Goal: Navigation & Orientation: Find specific page/section

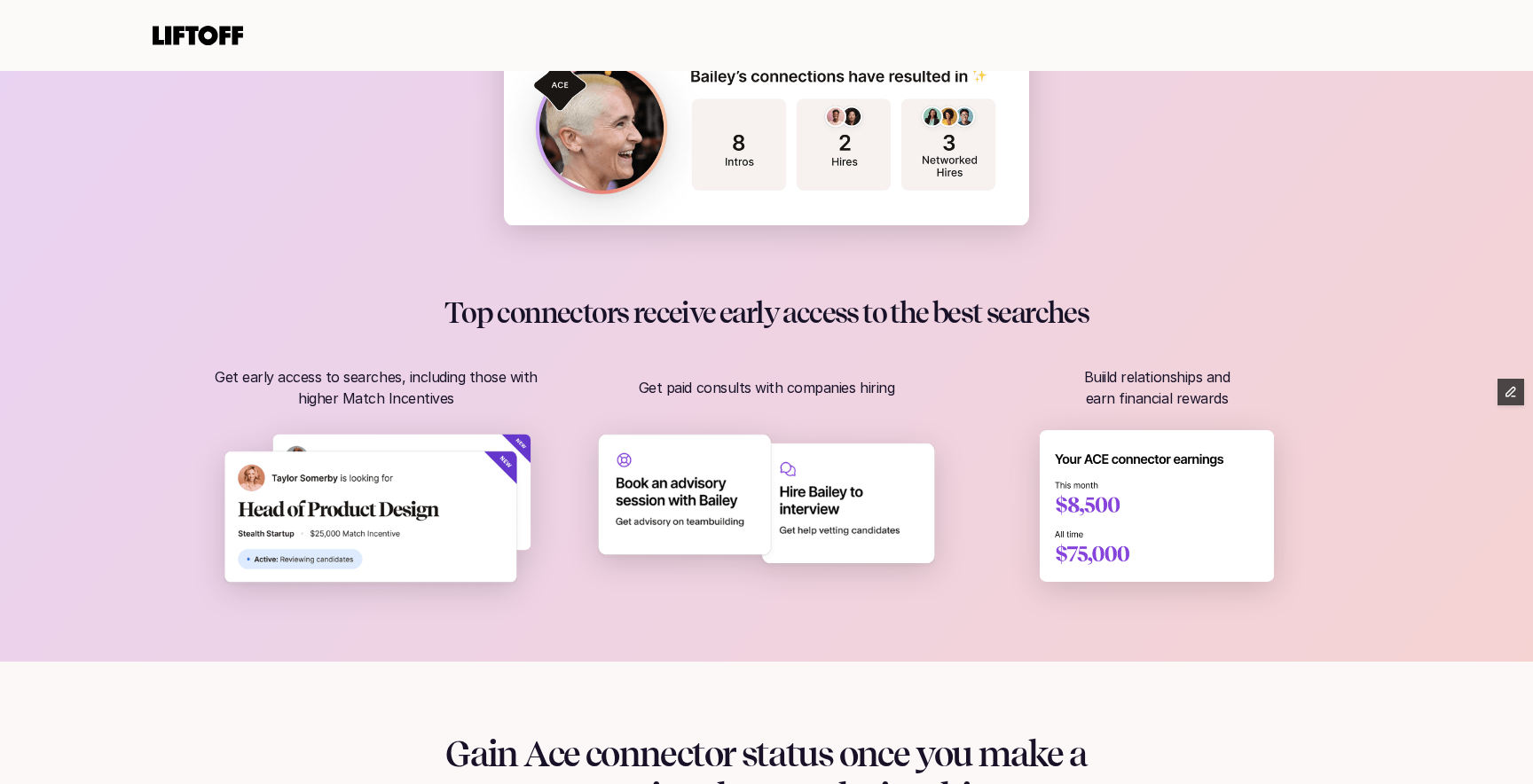
scroll to position [939, 0]
click at [1186, 355] on div "Top connectors receive early access to the best searches Get early access to se…" at bounding box center [767, 444] width 1136 height 295
click at [866, 391] on p "Get paid consults with companies hiring" at bounding box center [766, 389] width 308 height 21
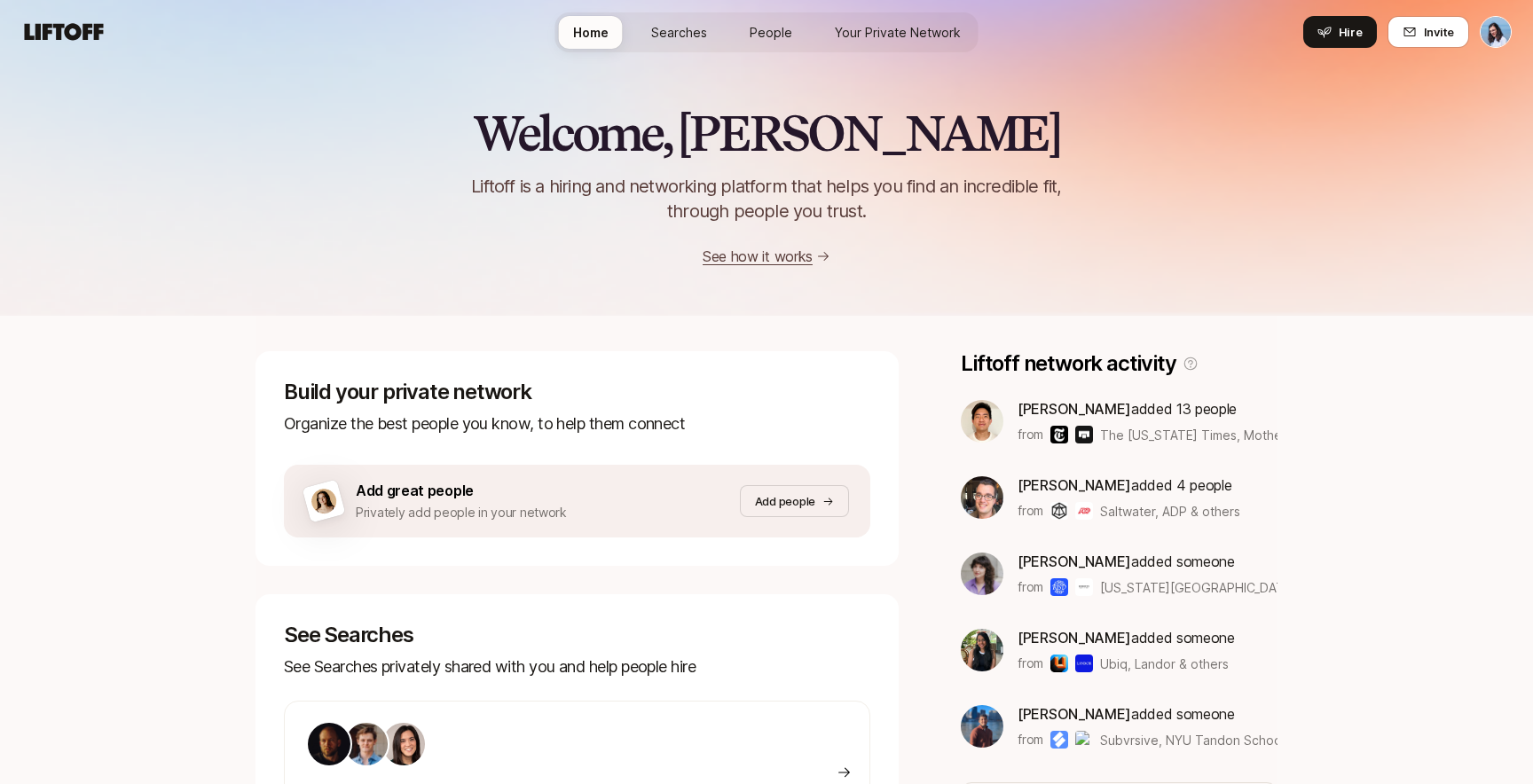
click at [891, 19] on link "Your Private Network" at bounding box center [898, 32] width 154 height 33
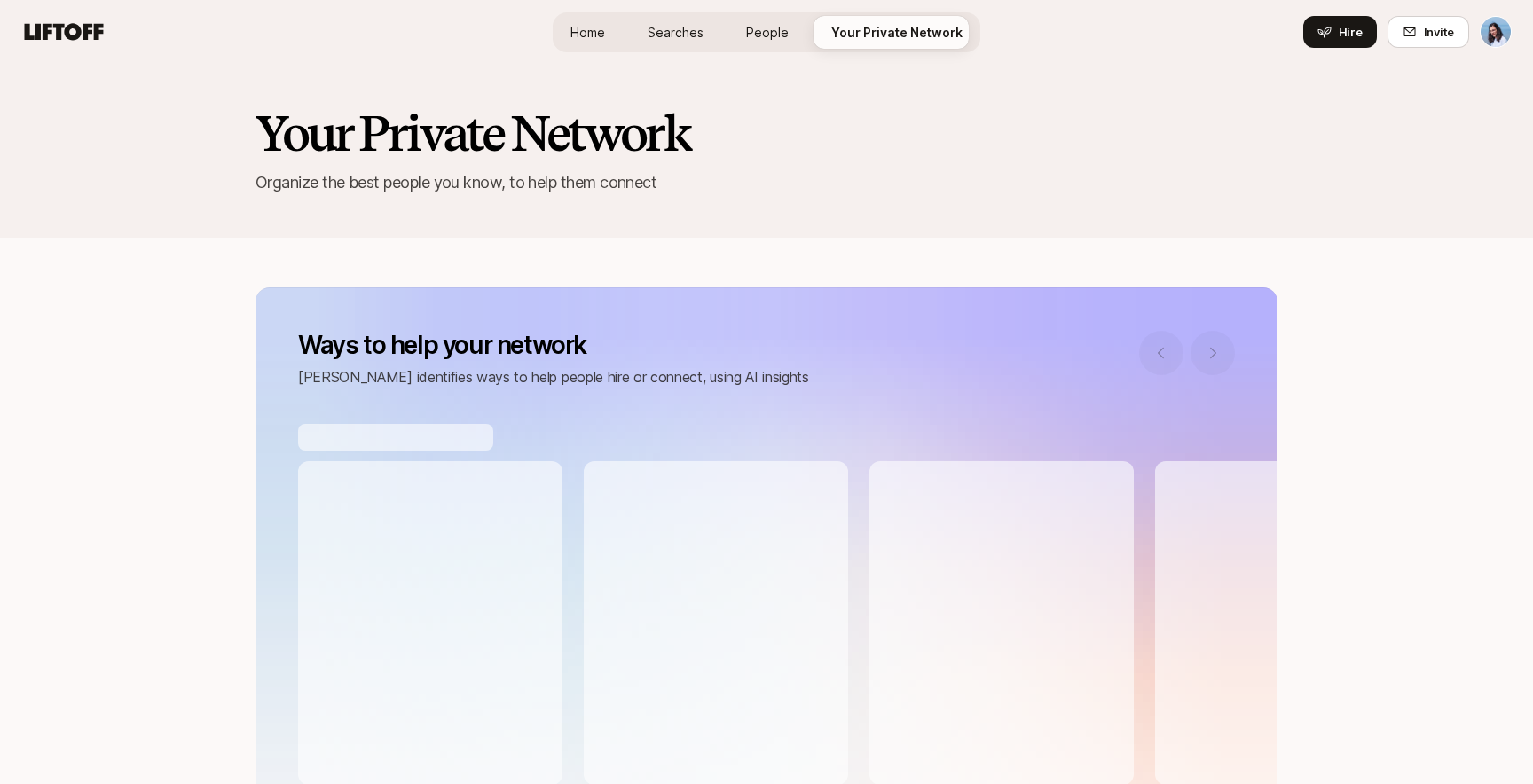
click at [773, 23] on span "People" at bounding box center [767, 32] width 43 height 18
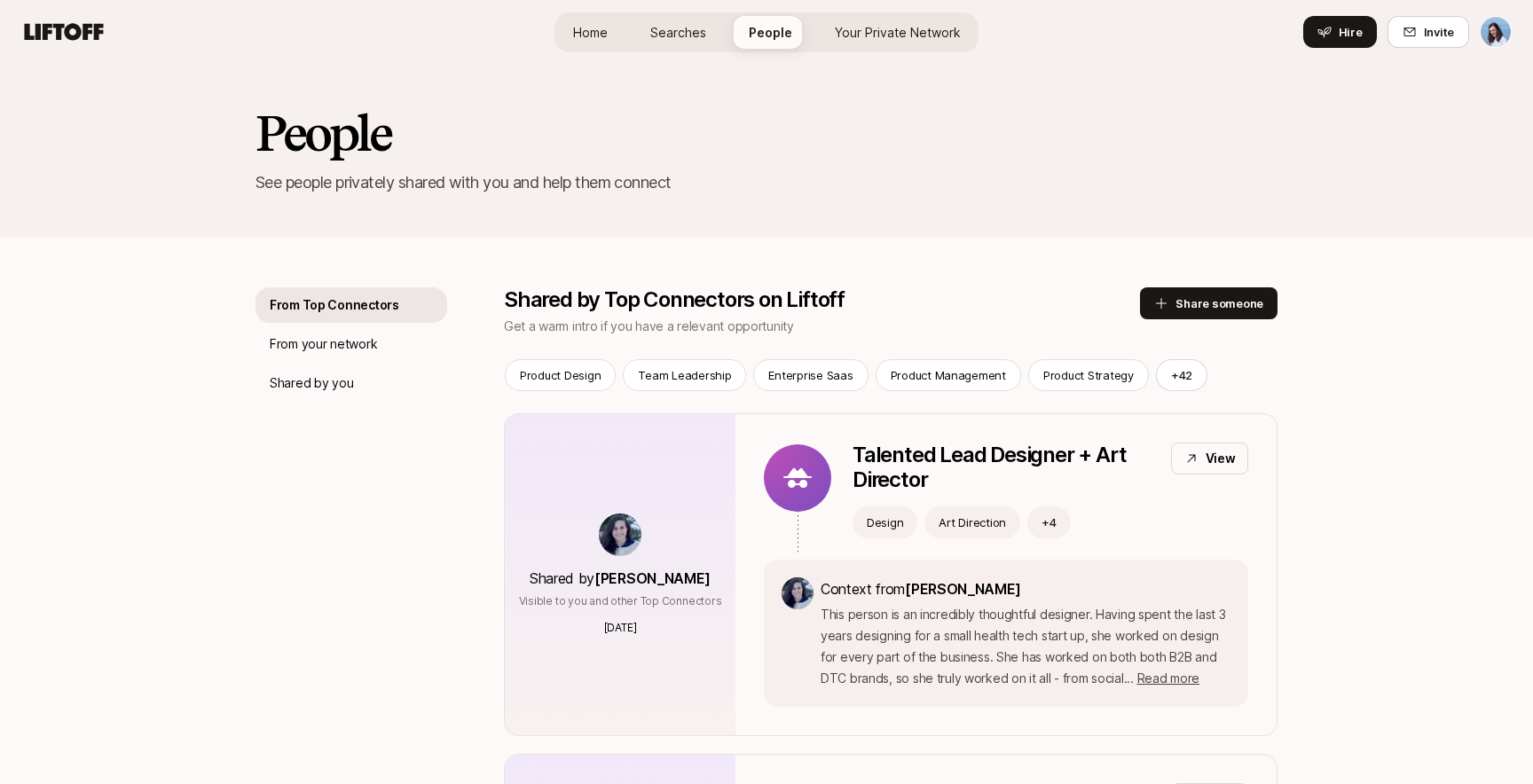
click at [695, 26] on span "Searches" at bounding box center [677, 32] width 56 height 18
